Goal: Task Accomplishment & Management: Complete application form

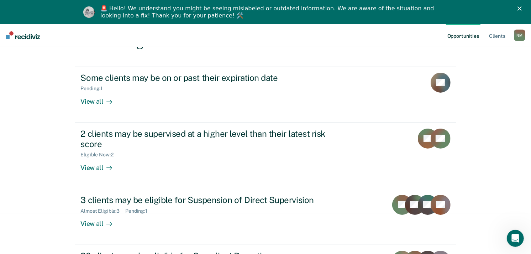
scroll to position [86, 0]
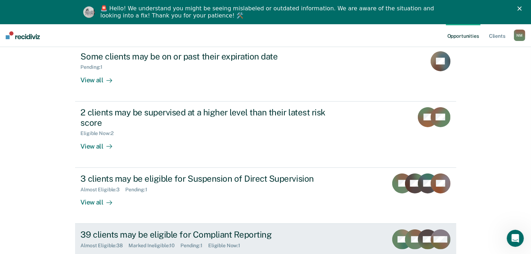
click at [259, 240] on div "Almost Eligible : 38 Marked Ineligible : 10 Pending : 1 Eligible Now : 1" at bounding box center [206, 243] width 250 height 9
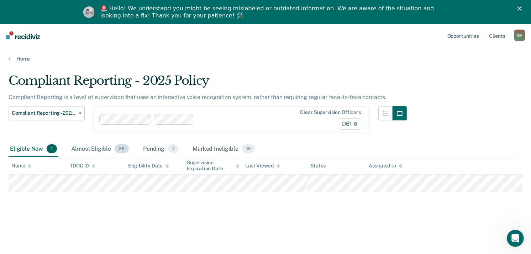
click at [85, 152] on div "Almost Eligible 38" at bounding box center [100, 149] width 60 height 16
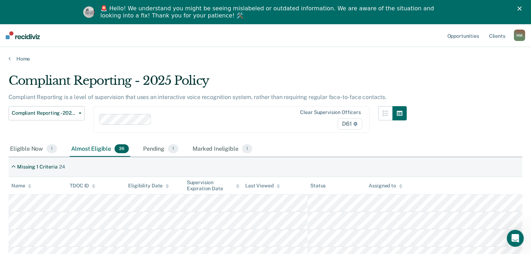
click at [389, 187] on div "Assigned to" at bounding box center [385, 185] width 33 height 6
click at [30, 185] on icon at bounding box center [30, 186] width 4 height 5
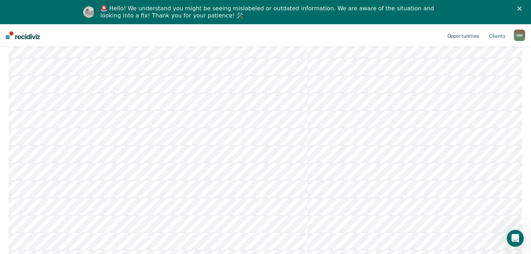
scroll to position [297, 0]
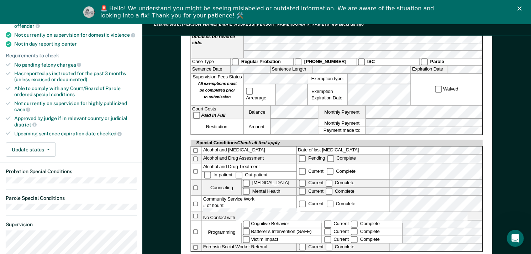
scroll to position [202, 0]
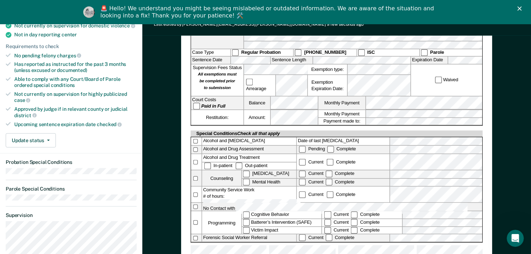
click at [484, 144] on div "[US_STATE] DEPARTMENT OF CORRECTION COMMUNITY SUPERVISION Telephone Reporting R…" at bounding box center [336, 83] width 311 height 405
click at [389, 102] on form "[US_STATE] DEPARTMENT OF CORRECTION COMMUNITY SUPERVISION Telephone Reporting R…" at bounding box center [337, 82] width 292 height 382
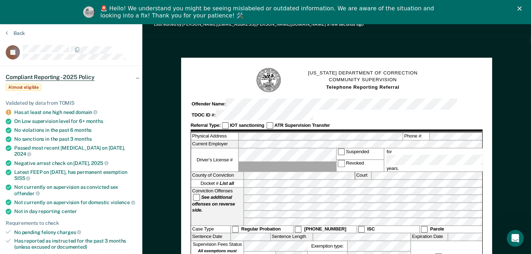
scroll to position [0, 0]
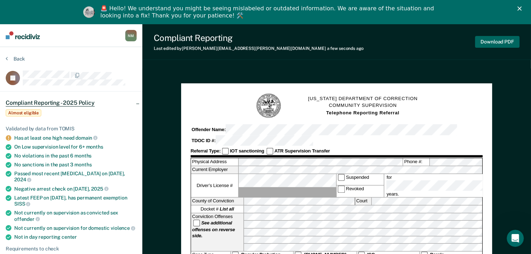
click at [503, 40] on button "Download PDF" at bounding box center [497, 42] width 44 height 12
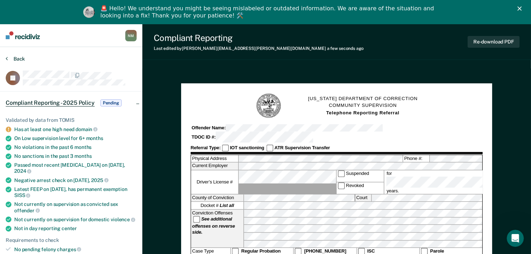
click at [20, 56] on button "Back" at bounding box center [15, 58] width 19 height 6
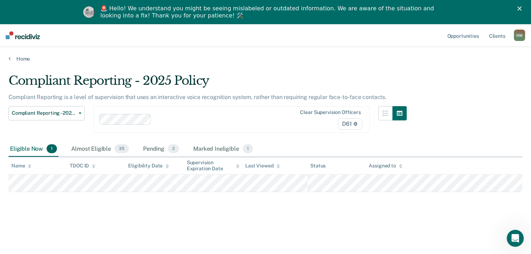
scroll to position [24, 0]
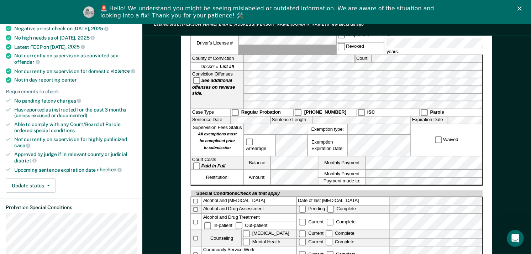
scroll to position [143, 0]
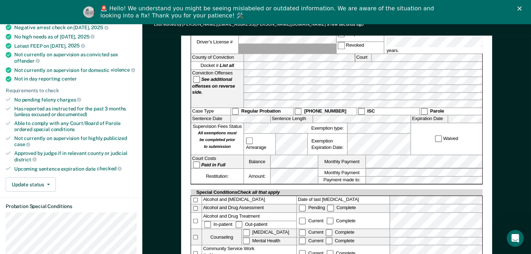
click at [366, 196] on label "Date of last [MEDICAL_DATA]" at bounding box center [343, 200] width 92 height 8
click at [379, 189] on div "Special Conditions Check all that apply" at bounding box center [337, 192] width 292 height 6
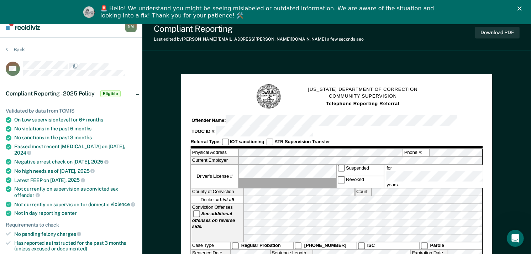
scroll to position [0, 0]
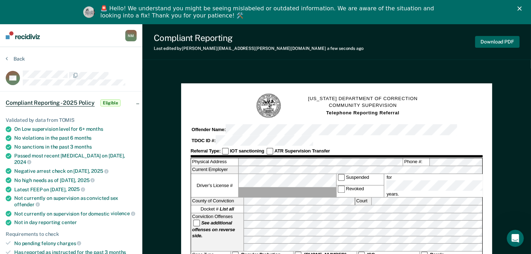
click at [493, 44] on button "Download PDF" at bounding box center [497, 42] width 44 height 12
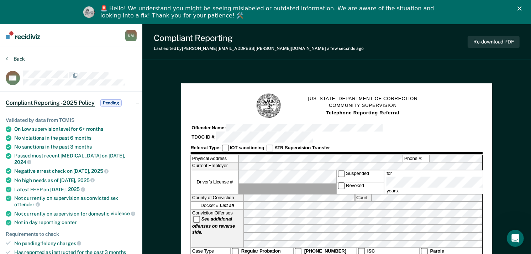
click at [17, 58] on button "Back" at bounding box center [15, 58] width 19 height 6
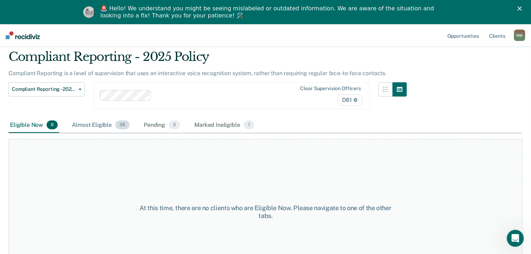
click at [105, 121] on div "Almost Eligible 35" at bounding box center [100, 125] width 60 height 16
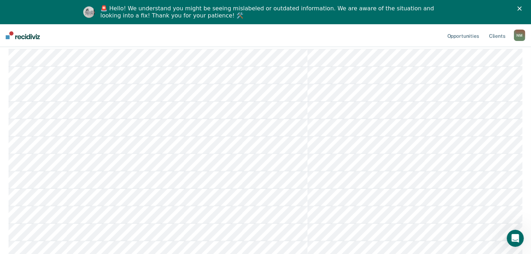
scroll to position [114, 0]
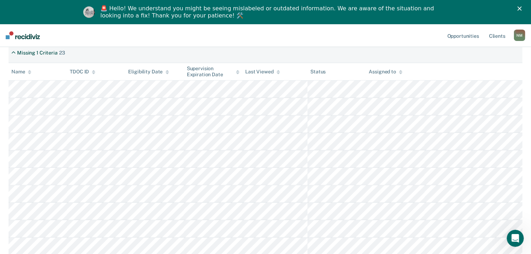
click at [31, 71] on icon at bounding box center [30, 72] width 4 height 5
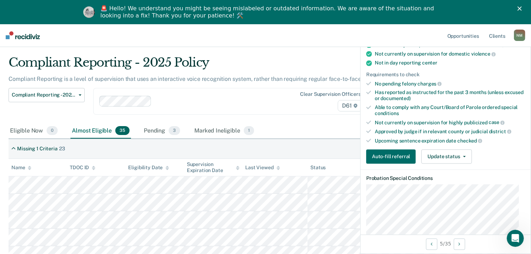
scroll to position [171, 0]
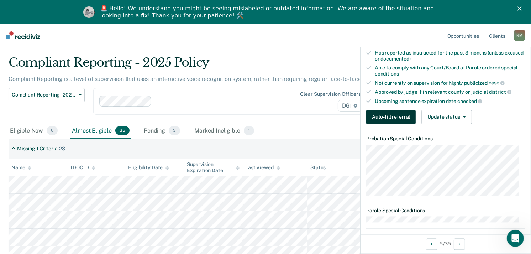
click at [394, 114] on button "Auto-fill referral" at bounding box center [390, 117] width 49 height 14
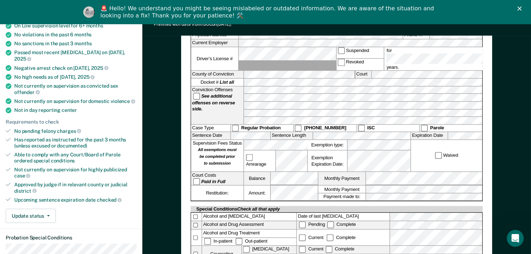
scroll to position [130, 0]
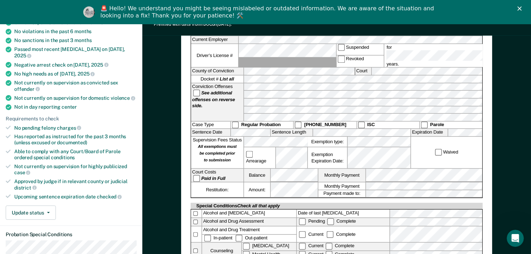
click at [117, 148] on div "Able to comply with any Court/Board of Parole ordered special conditions" at bounding box center [75, 154] width 122 height 12
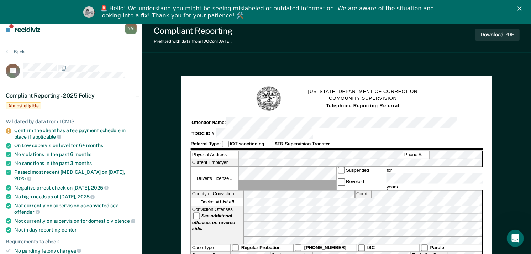
scroll to position [0, 0]
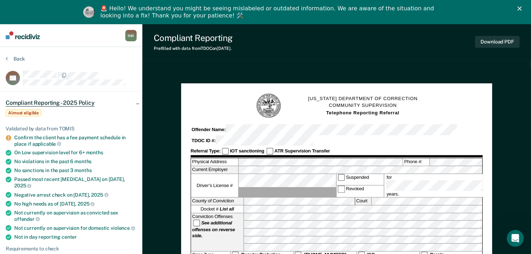
drag, startPoint x: 532, startPoint y: 62, endPoint x: 530, endPoint y: 11, distance: 50.2
click at [16, 57] on button "Back" at bounding box center [15, 58] width 19 height 6
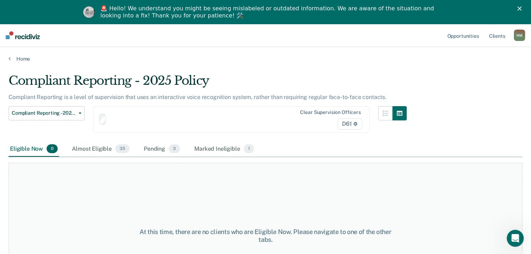
scroll to position [18, 0]
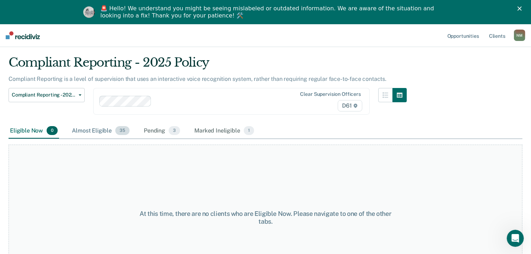
click at [104, 127] on div "Almost Eligible 35" at bounding box center [100, 131] width 60 height 16
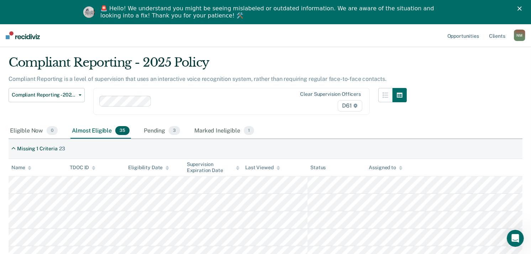
click at [31, 168] on th "Name" at bounding box center [38, 167] width 58 height 17
click at [29, 168] on icon at bounding box center [30, 169] width 4 height 2
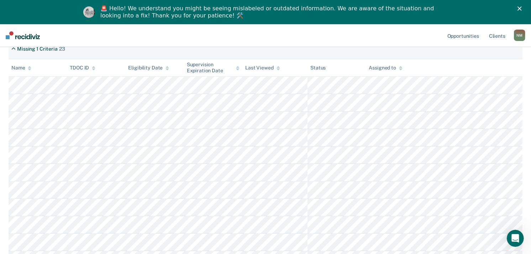
scroll to position [118, 0]
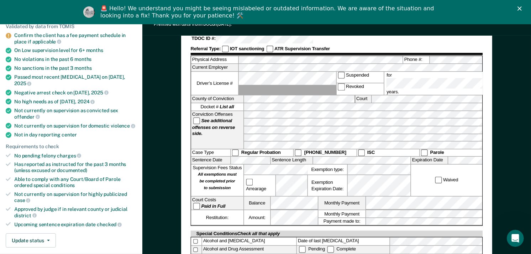
scroll to position [107, 0]
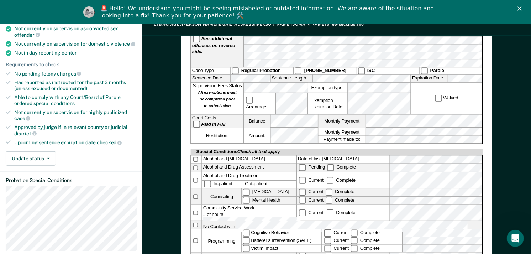
scroll to position [207, 0]
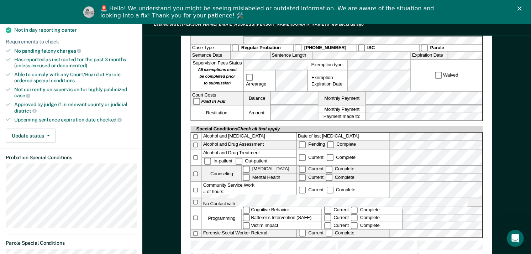
click at [153, 137] on div "[US_STATE] DEPARTMENT OF CORRECTION COMMUNITY SUPERVISION Telephone Reporting R…" at bounding box center [336, 190] width 388 height 657
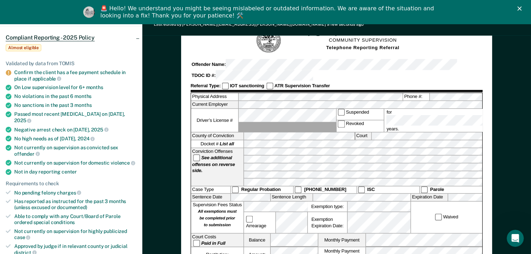
scroll to position [59, 0]
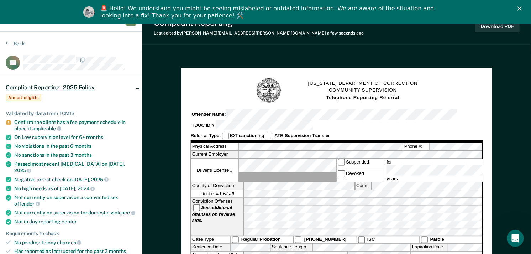
scroll to position [0, 0]
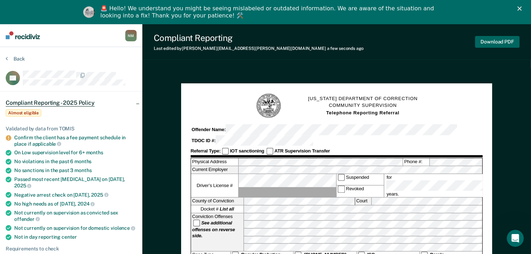
click at [501, 42] on button "Download PDF" at bounding box center [497, 42] width 44 height 12
